Goal: Find specific page/section: Find specific page/section

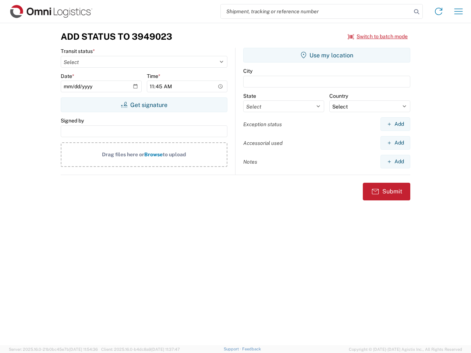
click at [316, 11] on input "search" at bounding box center [316, 11] width 191 height 14
click at [417, 12] on icon at bounding box center [417, 12] width 10 height 10
click at [439, 11] on icon at bounding box center [439, 12] width 12 height 12
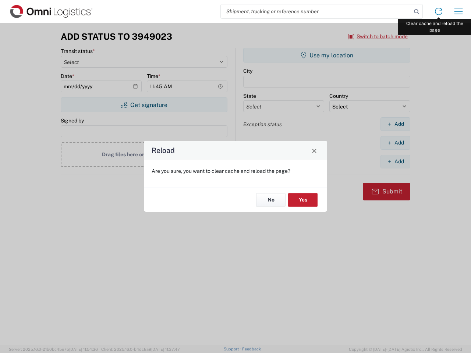
click at [459, 11] on div "Reload Are you sure, you want to clear cache and reload the page? No Yes" at bounding box center [235, 176] width 471 height 353
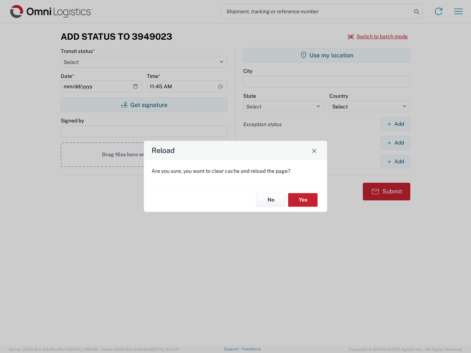
click at [378, 36] on div "Reload Are you sure, you want to clear cache and reload the page? No Yes" at bounding box center [235, 176] width 471 height 353
click at [144, 105] on div "Reload Are you sure, you want to clear cache and reload the page? No Yes" at bounding box center [235, 176] width 471 height 353
click at [327, 55] on div "Reload Are you sure, you want to clear cache and reload the page? No Yes" at bounding box center [235, 176] width 471 height 353
click at [395, 124] on div "Reload Are you sure, you want to clear cache and reload the page? No Yes" at bounding box center [235, 176] width 471 height 353
click at [395, 143] on div "Reload Are you sure, you want to clear cache and reload the page? No Yes" at bounding box center [235, 176] width 471 height 353
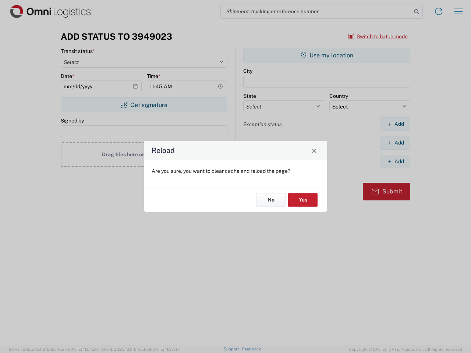
click at [395, 162] on div "Reload Are you sure, you want to clear cache and reload the page? No Yes" at bounding box center [235, 176] width 471 height 353
